Goal: Task Accomplishment & Management: Manage account settings

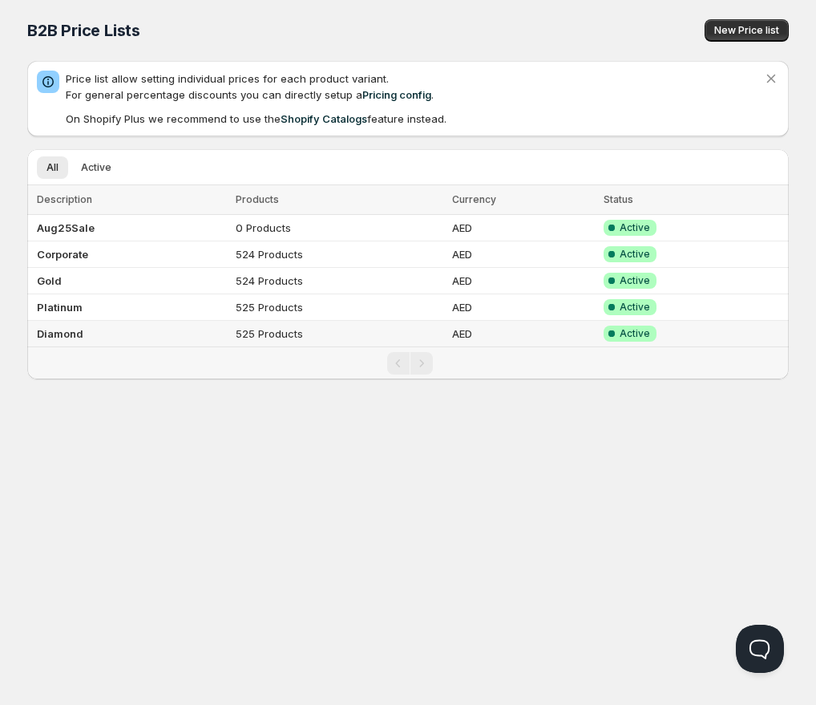
click at [82, 334] on td "Diamond" at bounding box center [129, 334] width 204 height 26
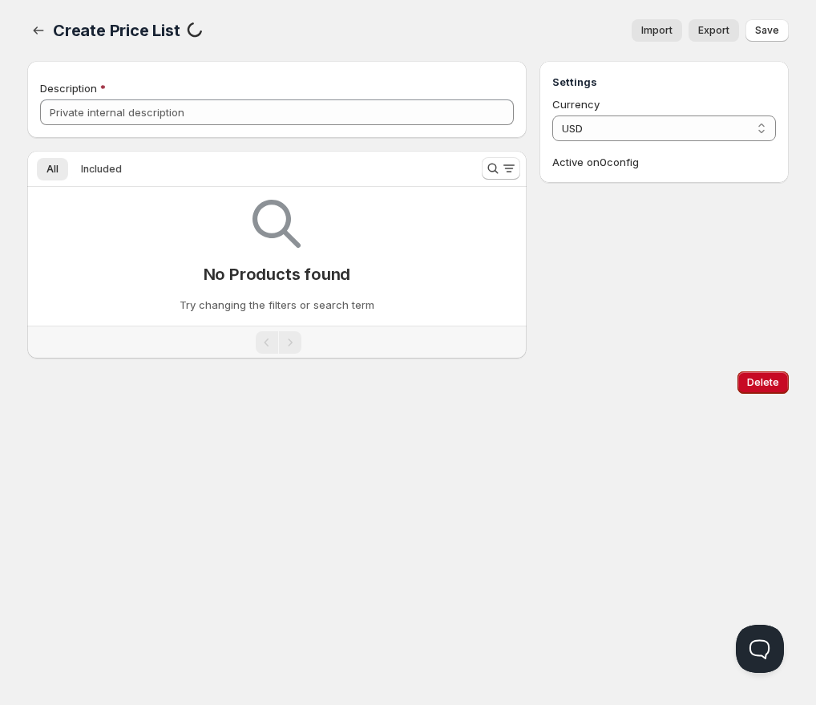
type input "Diamond"
select select "AED"
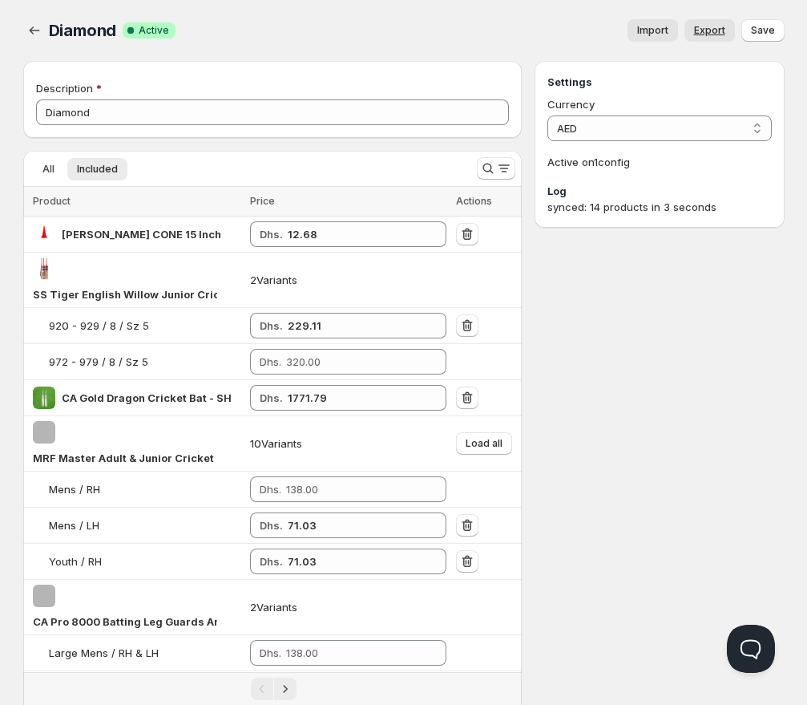
click at [704, 22] on link "Export" at bounding box center [710, 30] width 51 height 22
